Goal: Check status: Check status

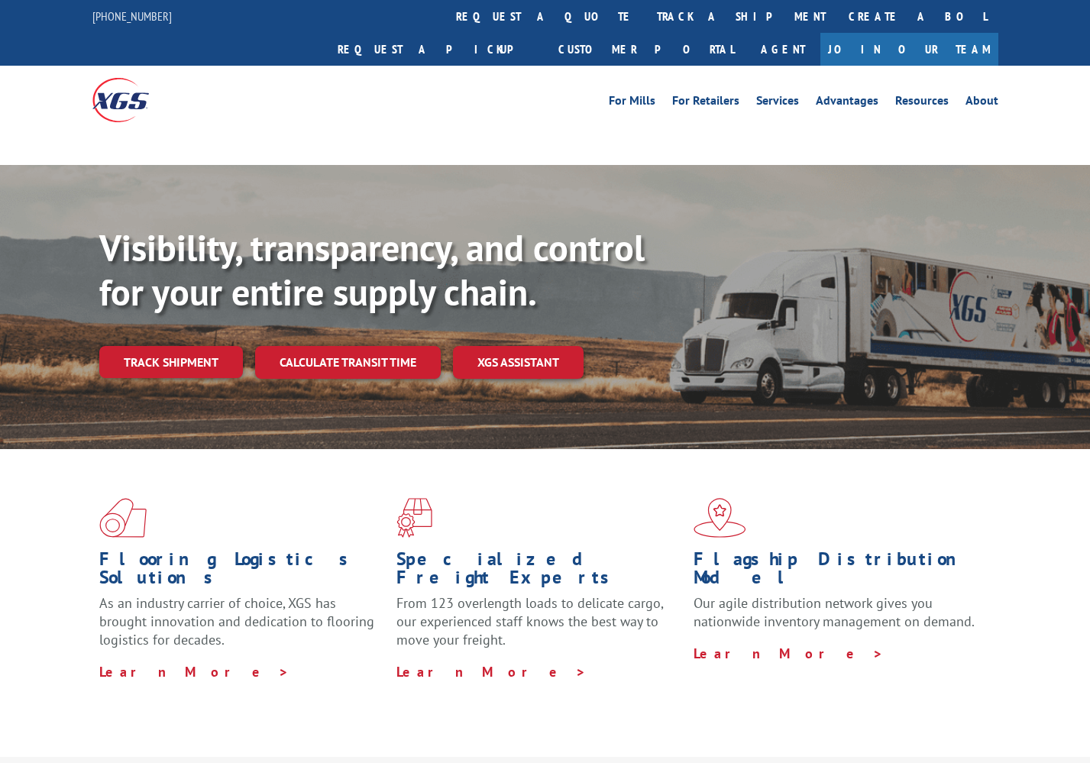
click at [191, 346] on link "Track shipment" at bounding box center [171, 362] width 144 height 32
click at [199, 346] on link "Track shipment" at bounding box center [171, 362] width 144 height 32
click at [189, 346] on link "Track shipment" at bounding box center [171, 362] width 144 height 32
click at [183, 346] on link "Track shipment" at bounding box center [171, 362] width 144 height 32
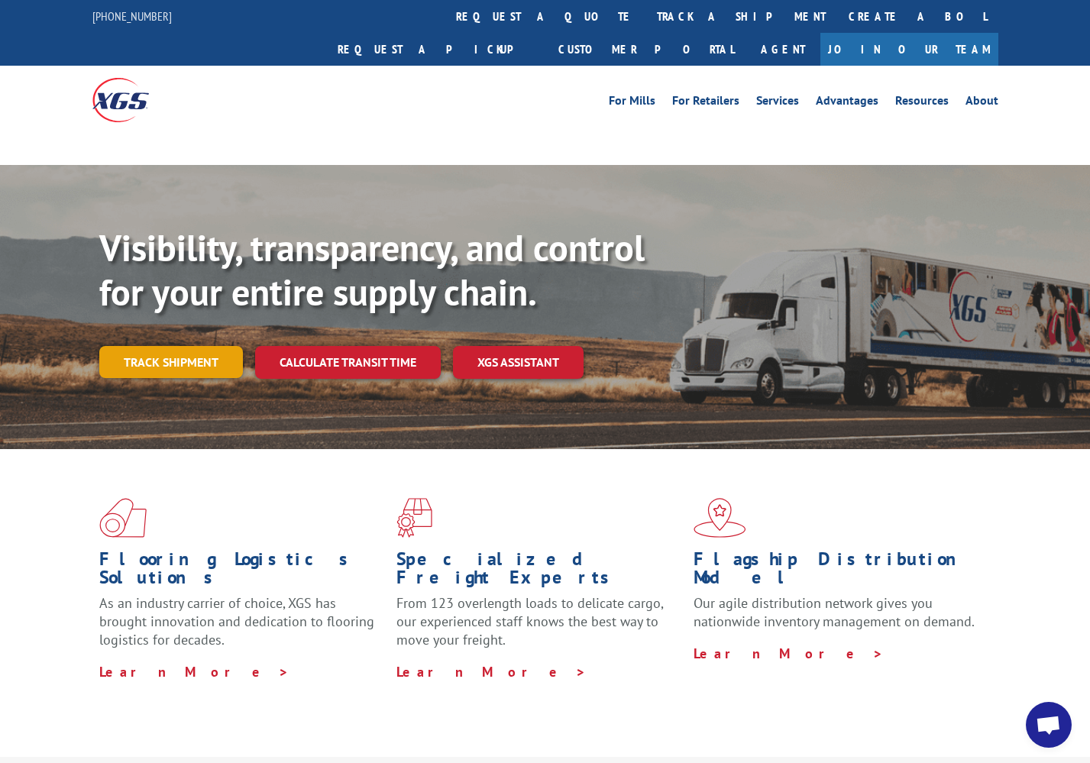
scroll to position [0, 0]
click at [169, 346] on link "Track shipment" at bounding box center [171, 362] width 144 height 32
click at [176, 346] on link "Track shipment" at bounding box center [171, 362] width 144 height 32
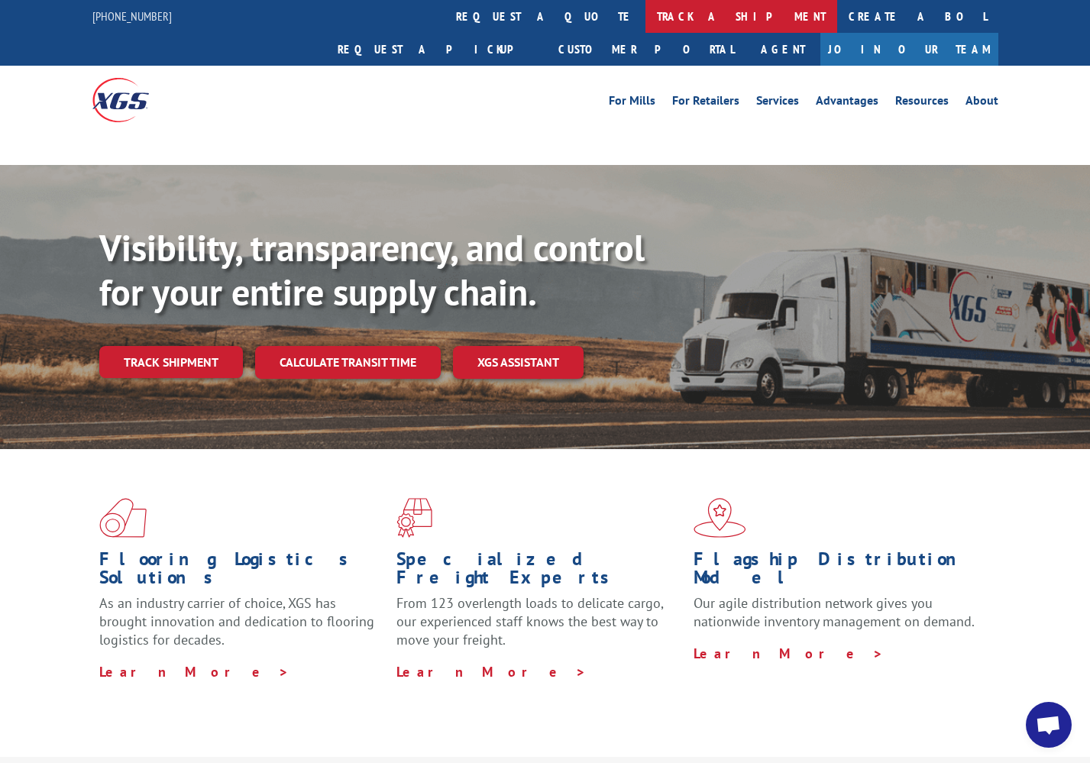
click at [646, 24] on link "track a shipment" at bounding box center [742, 16] width 192 height 33
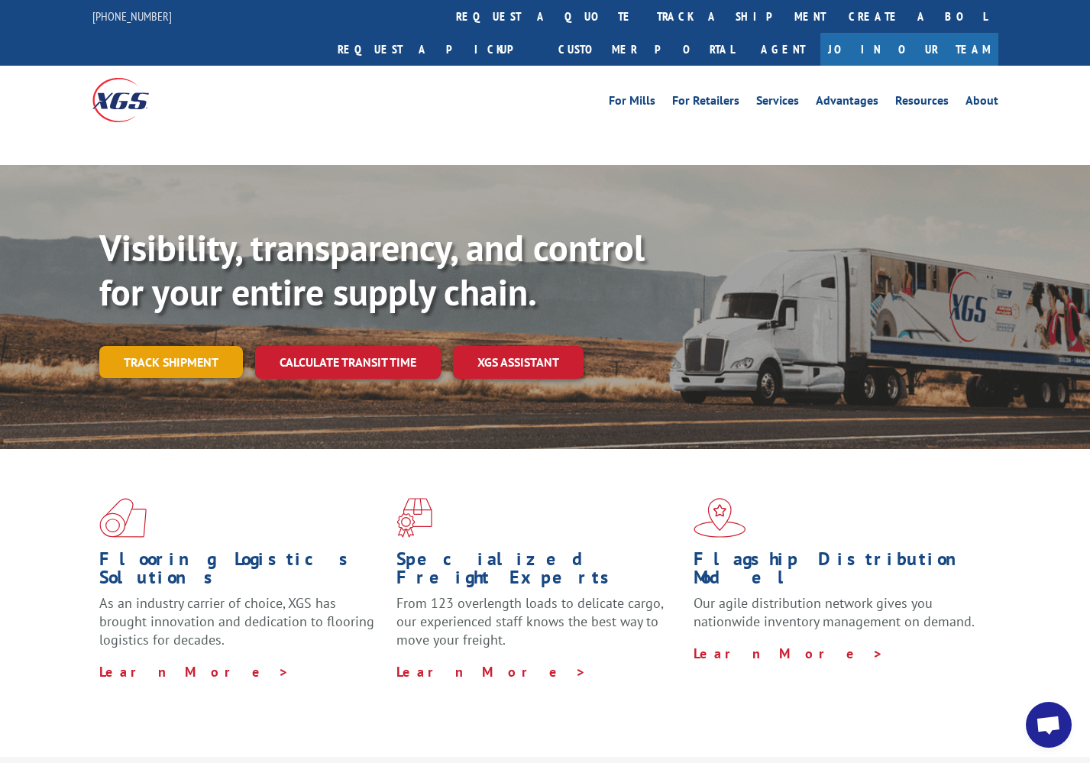
click at [157, 333] on div "Visibility, transparency, and control for your entire supply chain. Track shipm…" at bounding box center [594, 332] width 991 height 213
click at [169, 346] on link "Track shipment" at bounding box center [171, 362] width 144 height 32
click at [183, 346] on link "Track shipment" at bounding box center [171, 362] width 144 height 32
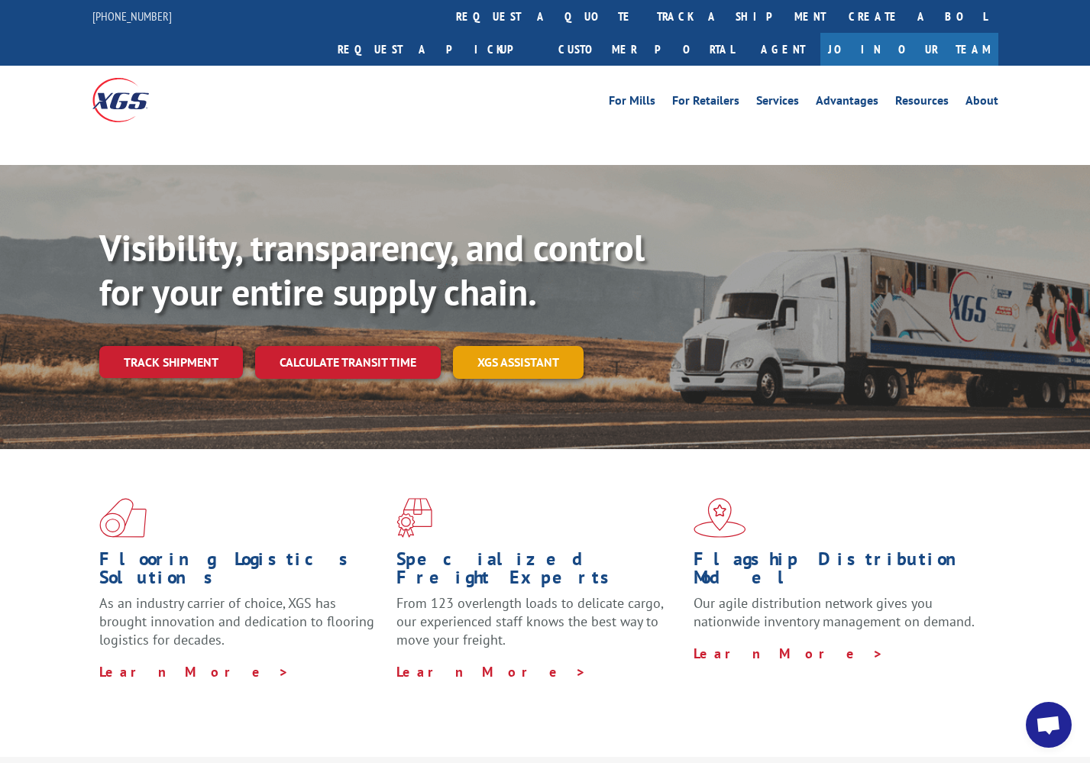
drag, startPoint x: 540, startPoint y: 290, endPoint x: 539, endPoint y: 308, distance: 17.6
click at [539, 293] on div "Visibility, transparency, and control for your entire supply chain. Track shipm…" at bounding box center [594, 332] width 991 height 213
click at [537, 346] on link "XGS ASSISTANT" at bounding box center [518, 362] width 131 height 33
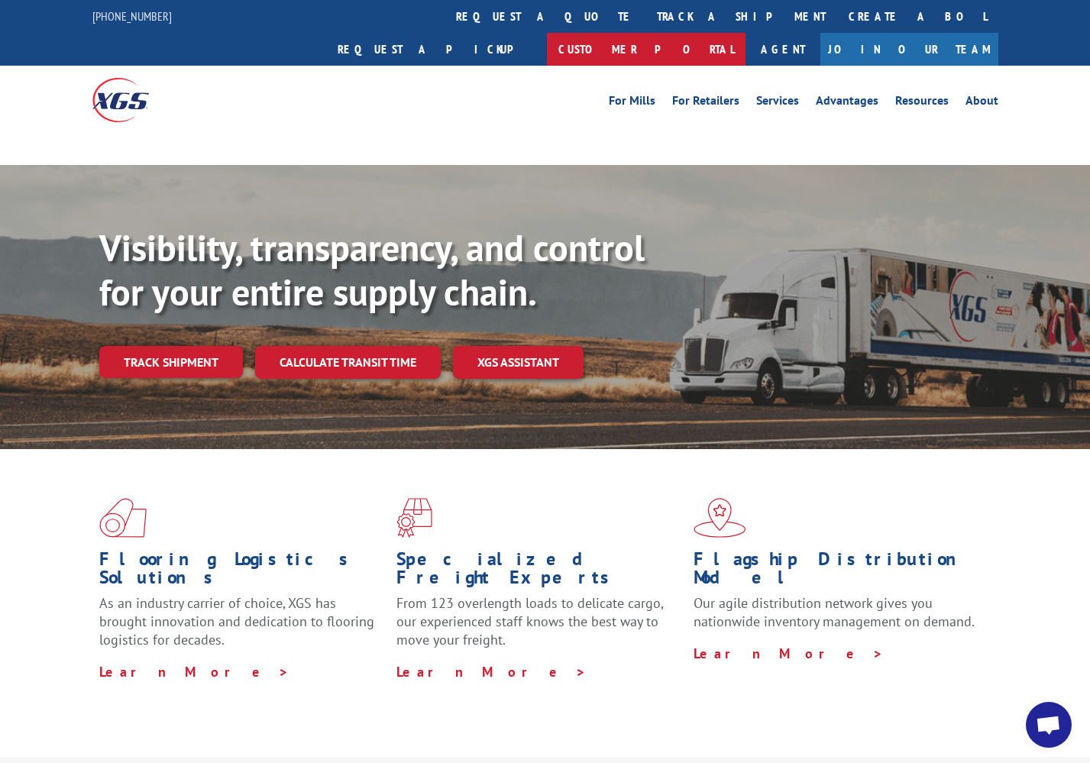
click at [746, 33] on link "Customer Portal" at bounding box center [646, 49] width 199 height 33
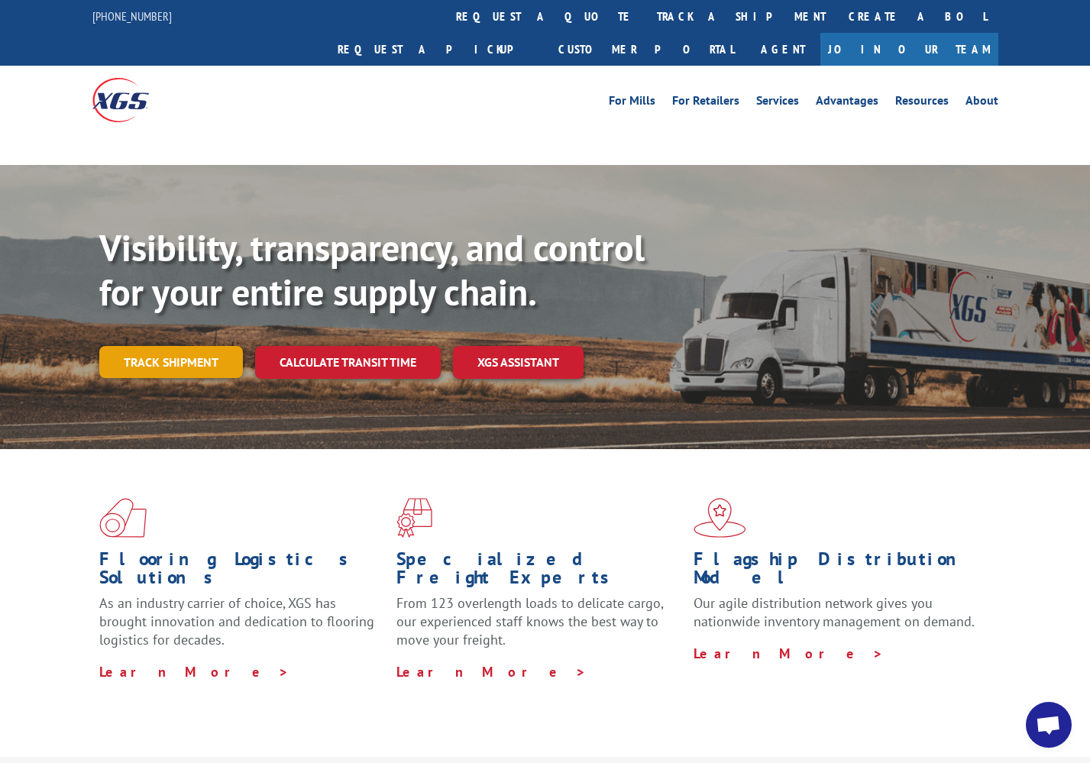
click at [209, 346] on link "Track shipment" at bounding box center [171, 362] width 144 height 32
drag, startPoint x: 195, startPoint y: 312, endPoint x: 178, endPoint y: 309, distance: 17.0
click at [195, 346] on link "Track shipment" at bounding box center [171, 362] width 144 height 32
click at [176, 346] on link "Track shipment" at bounding box center [171, 362] width 144 height 32
click at [175, 346] on link "Track shipment" at bounding box center [171, 362] width 144 height 32
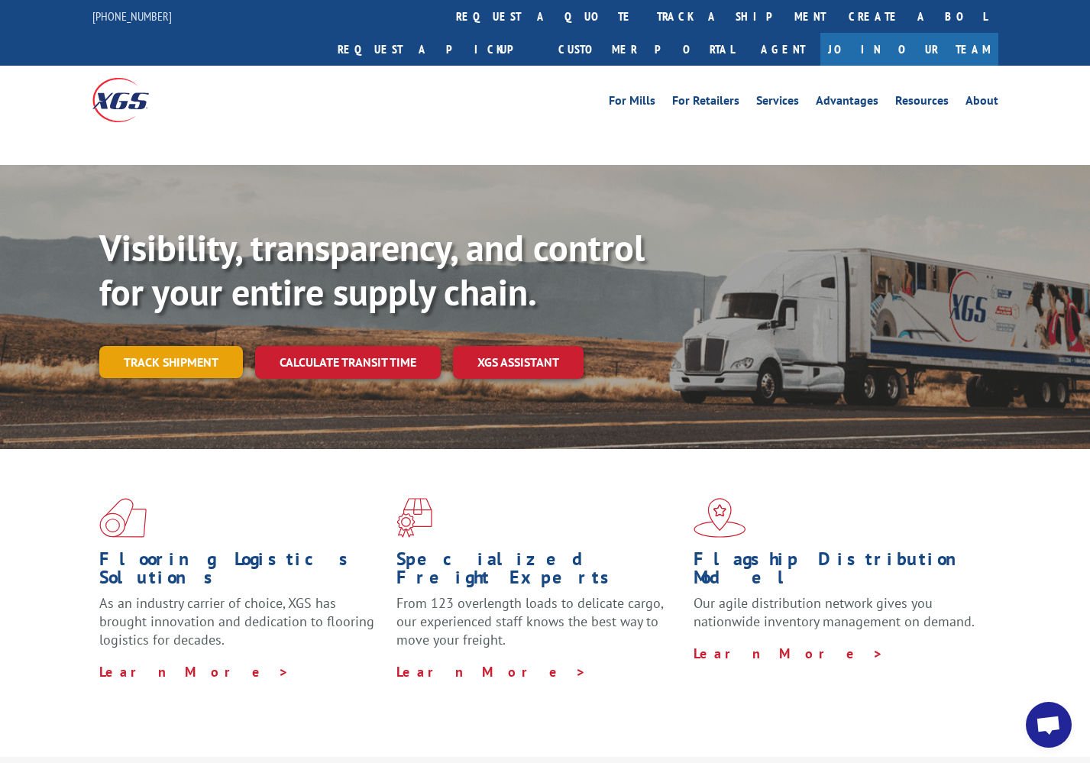
click at [176, 346] on link "Track shipment" at bounding box center [171, 362] width 144 height 32
click at [173, 346] on link "Track shipment" at bounding box center [171, 362] width 144 height 32
click at [176, 346] on link "Track shipment" at bounding box center [171, 362] width 144 height 32
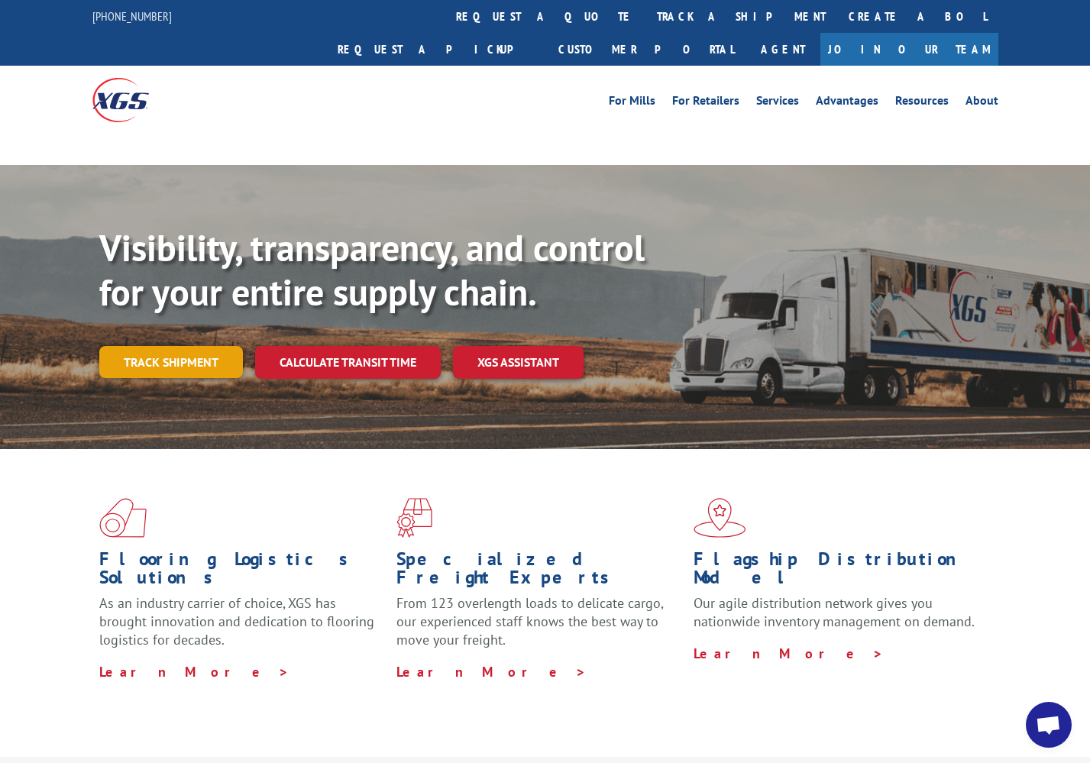
click at [176, 346] on link "Track shipment" at bounding box center [171, 362] width 144 height 32
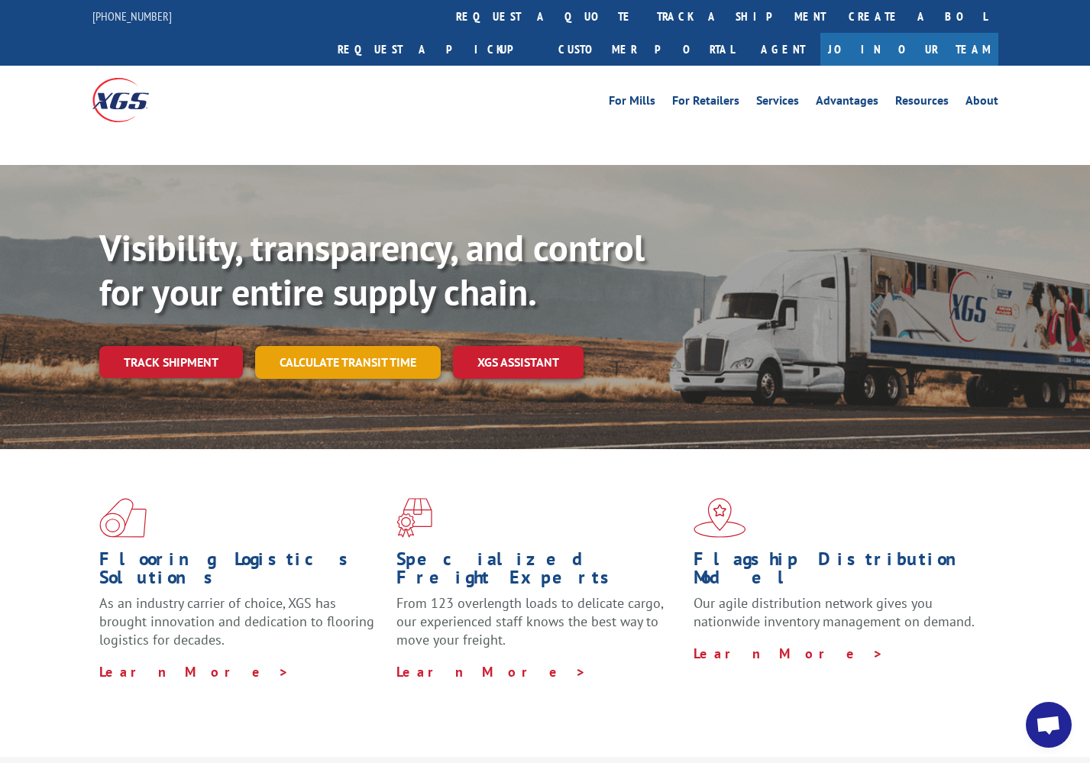
click at [303, 346] on link "Calculate transit time" at bounding box center [348, 362] width 186 height 33
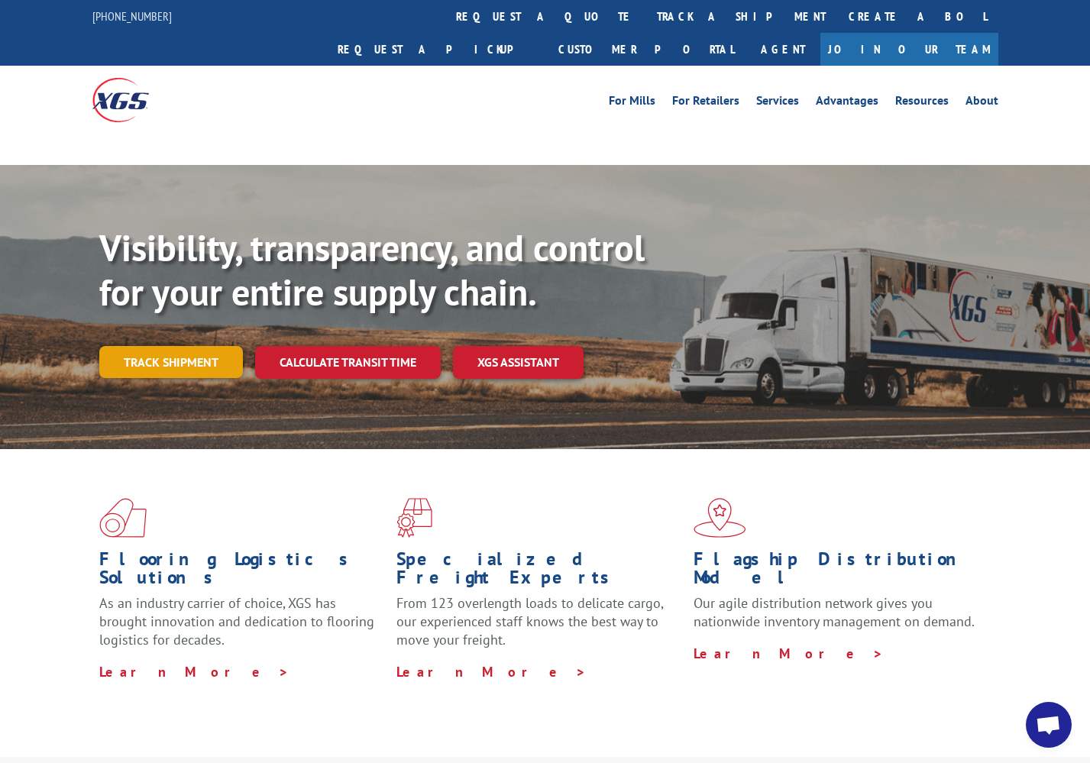
click at [188, 346] on link "Track shipment" at bounding box center [171, 362] width 144 height 32
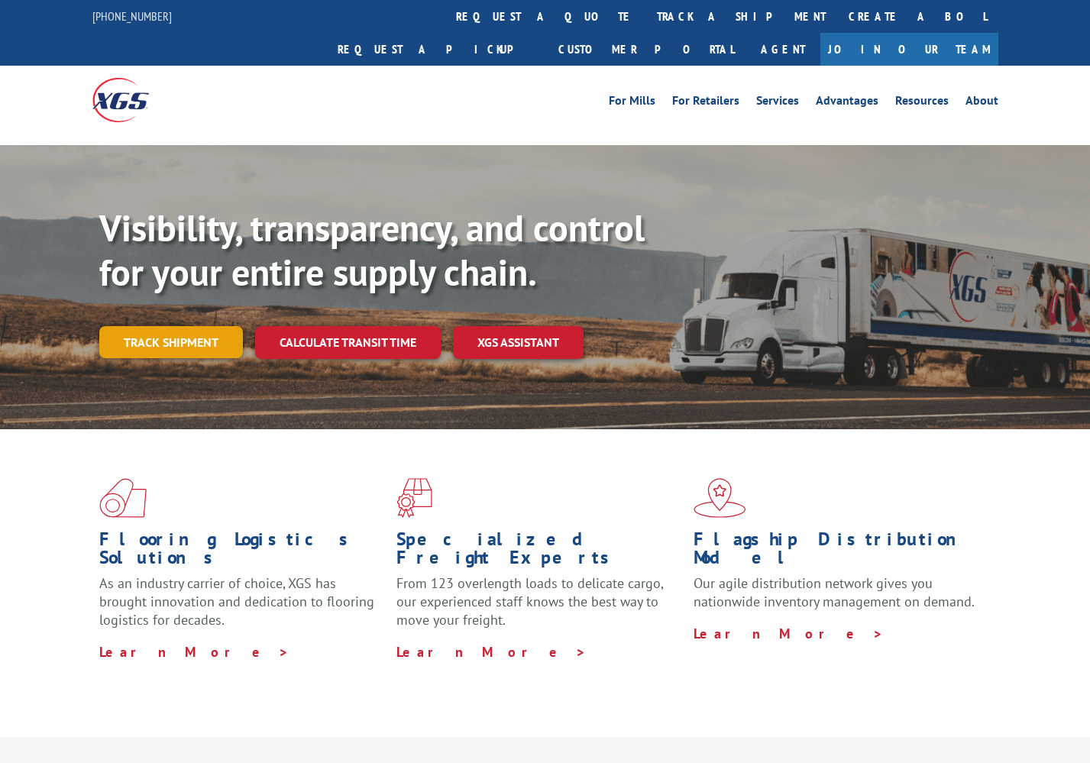
click at [218, 326] on link "Track shipment" at bounding box center [171, 342] width 144 height 32
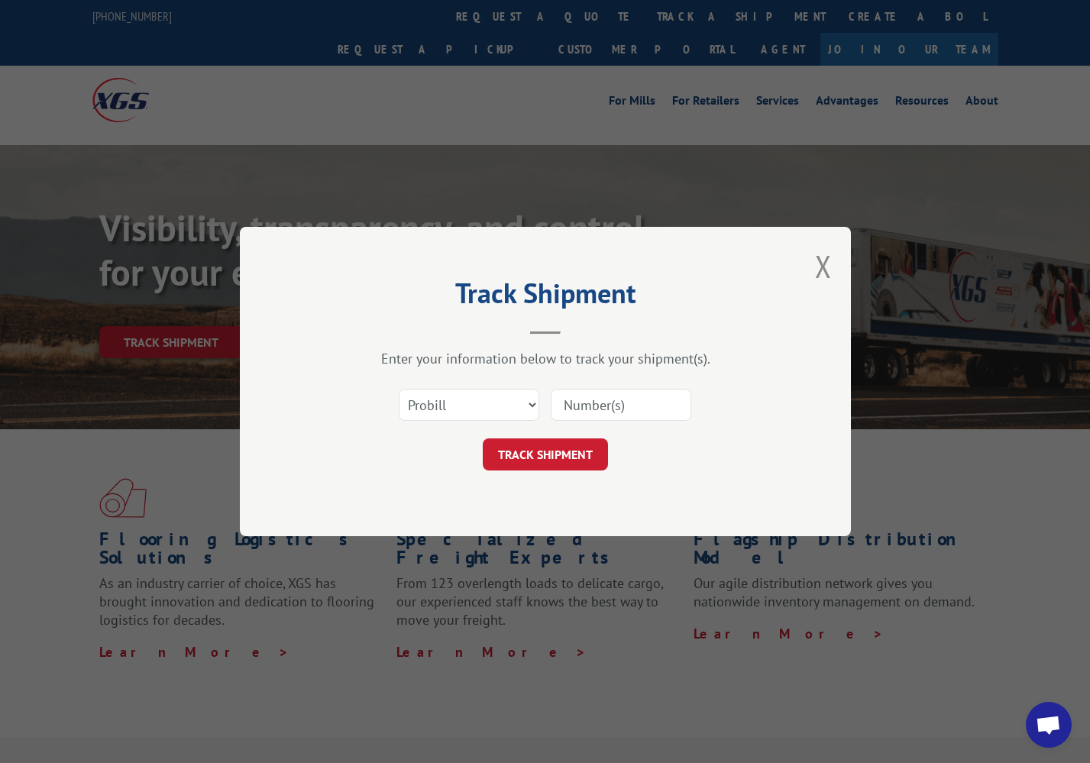
click at [580, 406] on input at bounding box center [621, 405] width 141 height 32
paste input "243286"
type input "243286"
click at [536, 458] on button "TRACK SHIPMENT" at bounding box center [545, 455] width 125 height 32
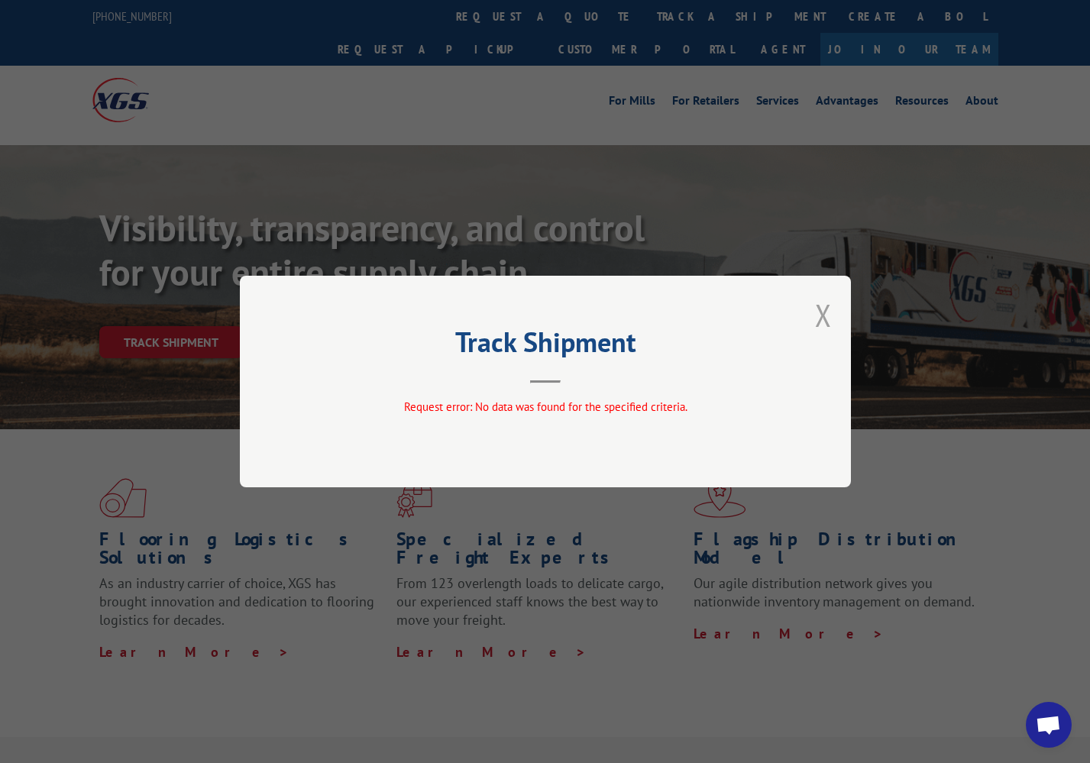
click at [818, 318] on button "Close modal" at bounding box center [823, 315] width 17 height 40
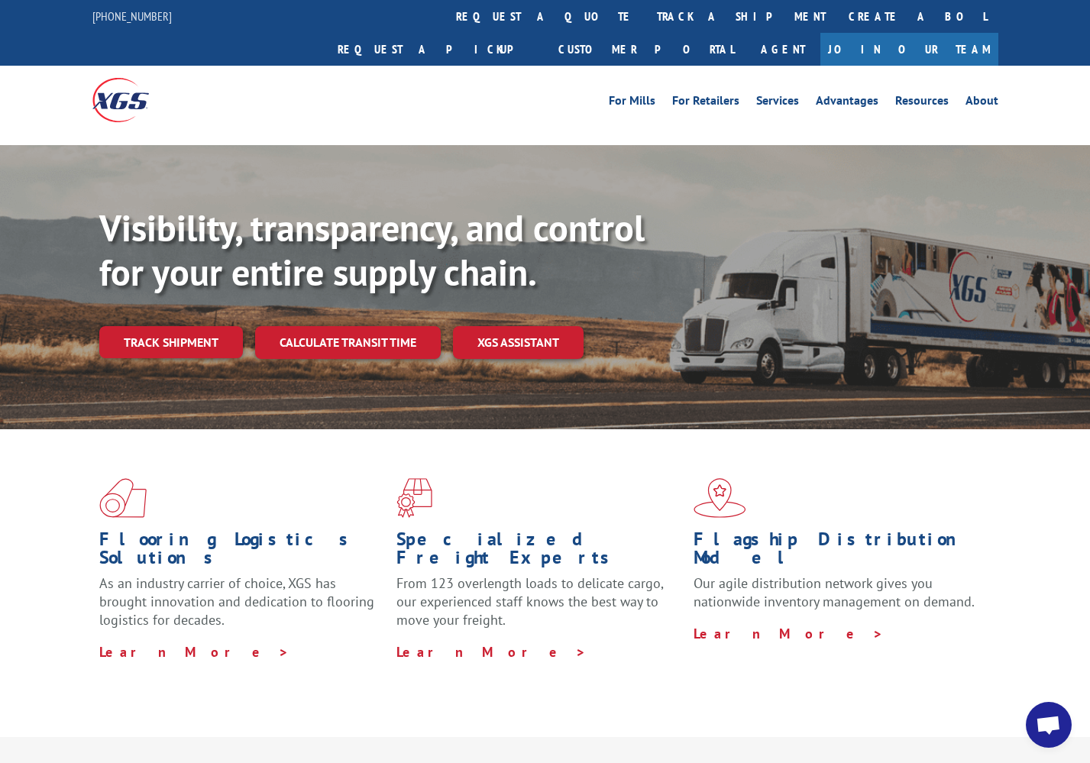
drag, startPoint x: 197, startPoint y: 306, endPoint x: 315, endPoint y: 325, distance: 119.2
click at [197, 326] on link "Track shipment" at bounding box center [171, 342] width 144 height 32
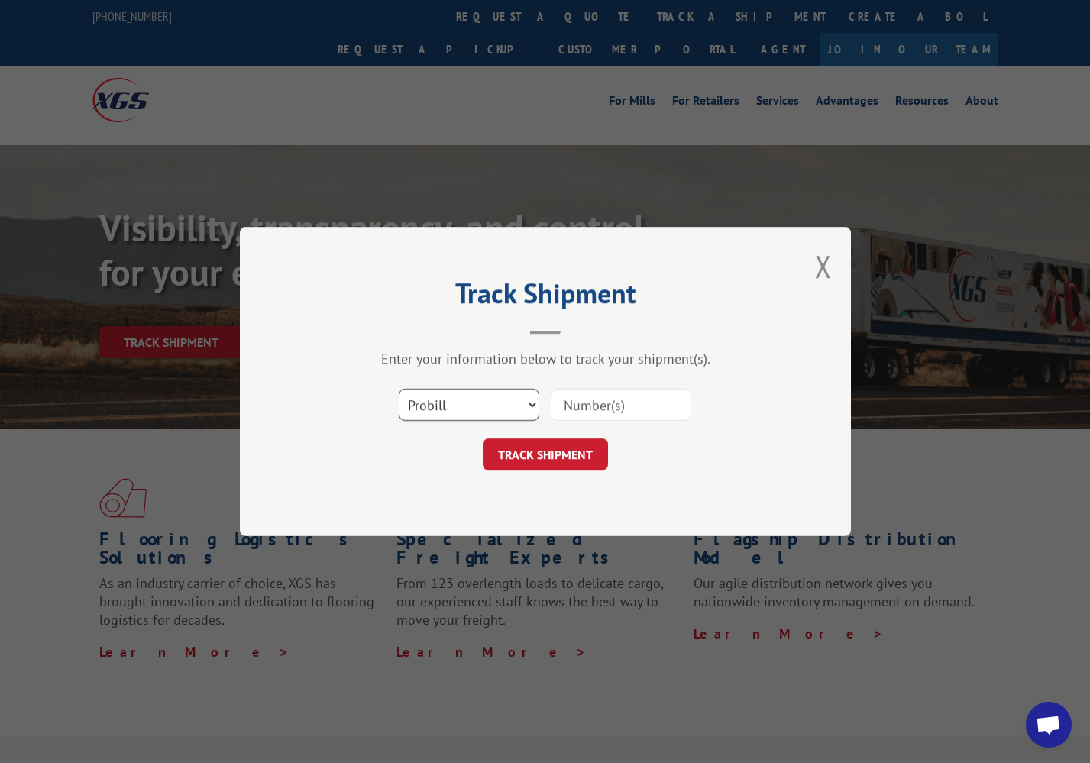
select select "bol"
click at [572, 413] on input at bounding box center [621, 405] width 141 height 32
paste input "243286"
type input "243286"
click at [526, 452] on button "TRACK SHIPMENT" at bounding box center [545, 455] width 125 height 32
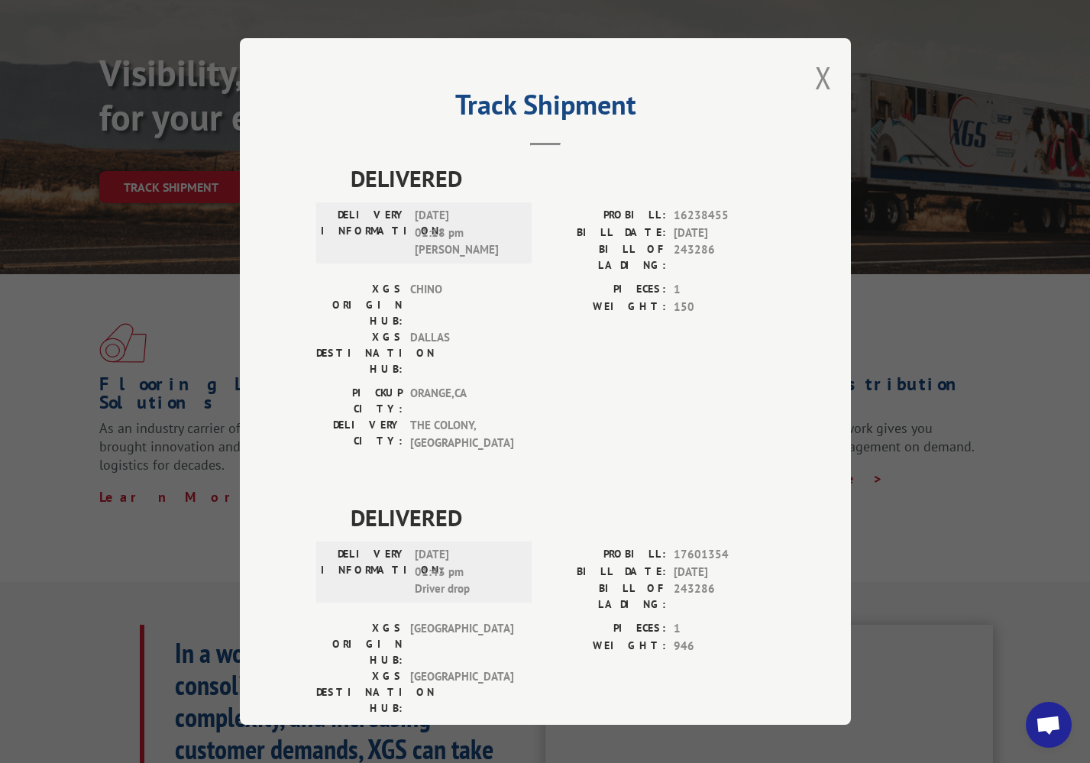
scroll to position [157, 0]
click at [288, 403] on div "Track Shipment DELIVERED DELIVERY INFORMATION: 06/11/2024 01:18 pm Zoltran Lege…" at bounding box center [545, 381] width 611 height 687
click at [289, 381] on div "Track Shipment DELIVERED DELIVERY INFORMATION: 06/11/2024 01:18 pm Zoltran Lege…" at bounding box center [545, 381] width 611 height 687
